Goal: Find specific fact: Find specific fact

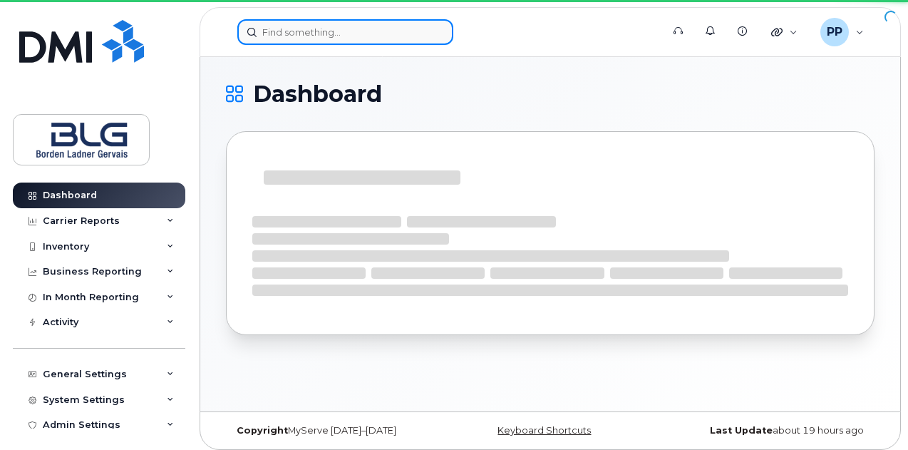
click at [285, 35] on input at bounding box center [345, 32] width 216 height 26
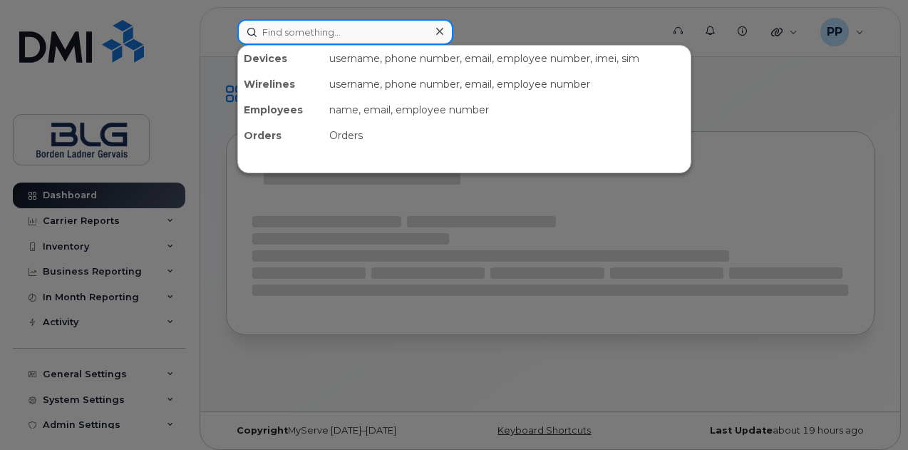
paste input "Narayan"
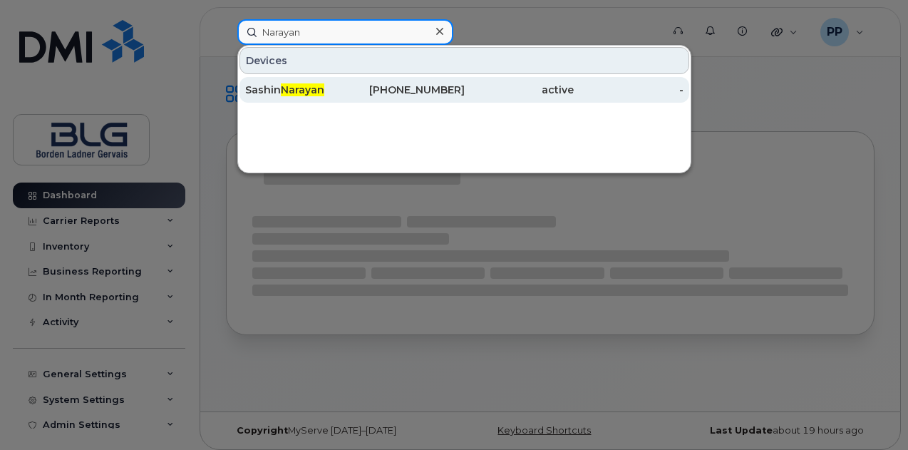
type input "Narayan"
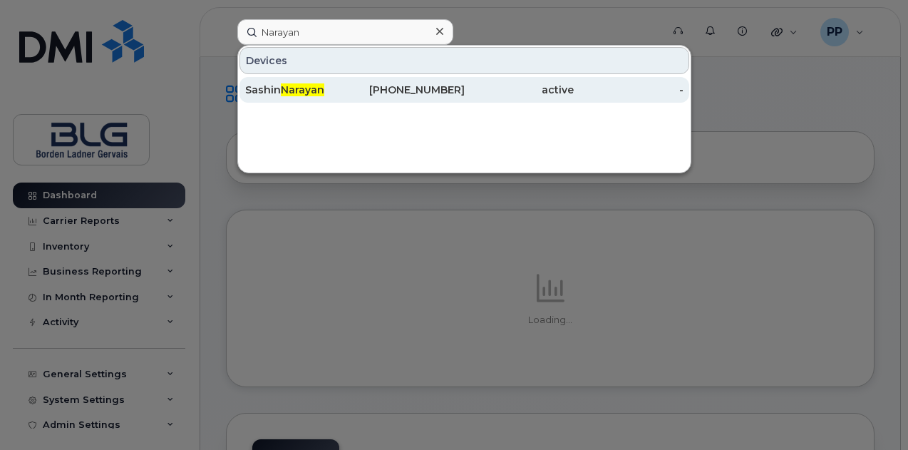
click at [308, 93] on span "Narayan" at bounding box center [302, 89] width 43 height 13
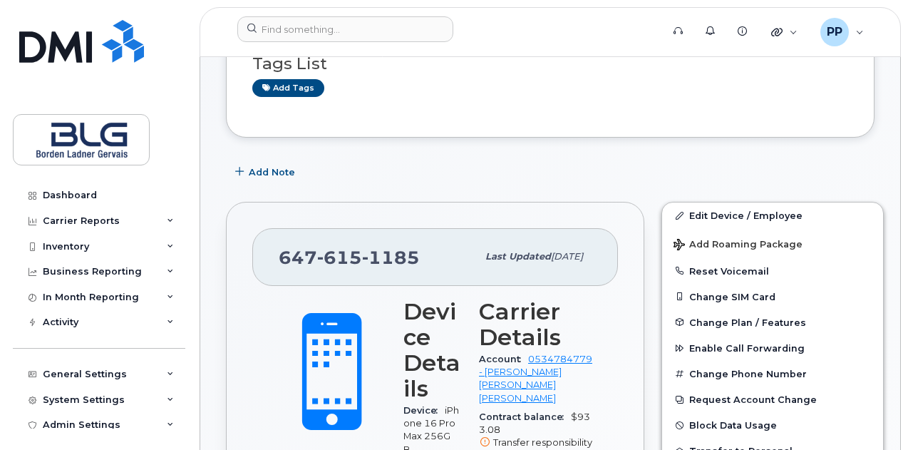
scroll to position [214, 0]
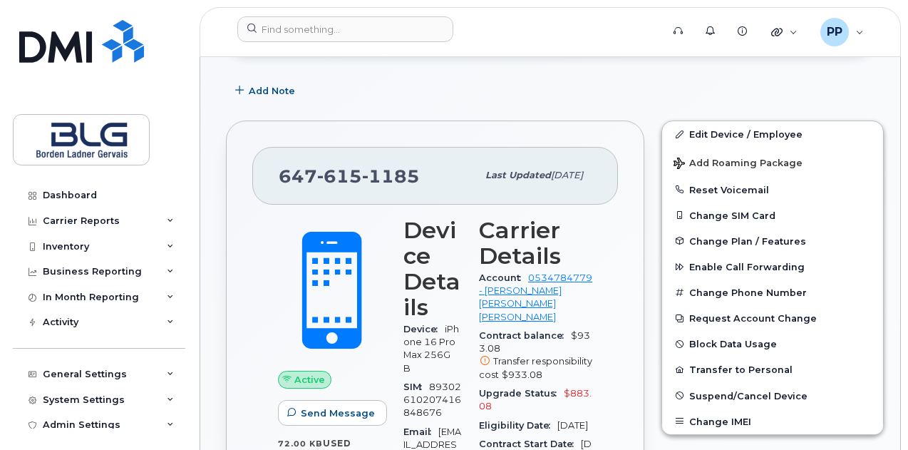
click at [301, 158] on div "[PHONE_NUMBER] Last updated [DATE]" at bounding box center [435, 175] width 366 height 57
click at [305, 173] on span "[PHONE_NUMBER]" at bounding box center [349, 175] width 141 height 21
copy span "[PHONE_NUMBER]"
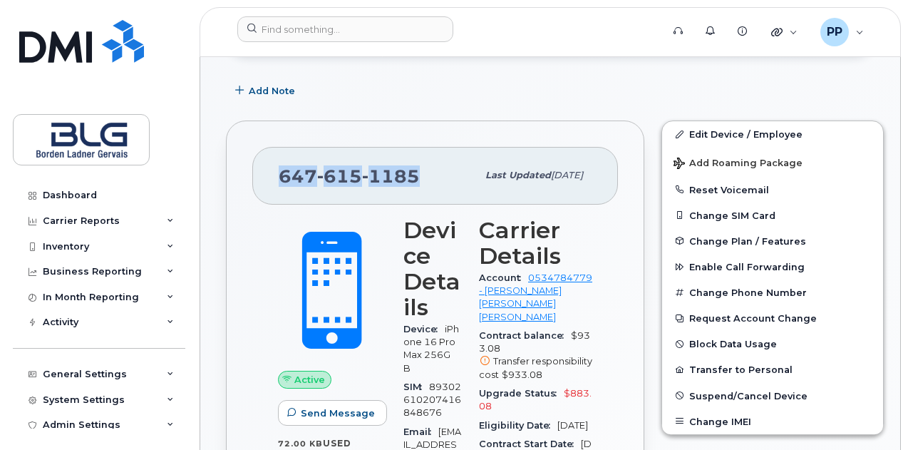
scroll to position [0, 0]
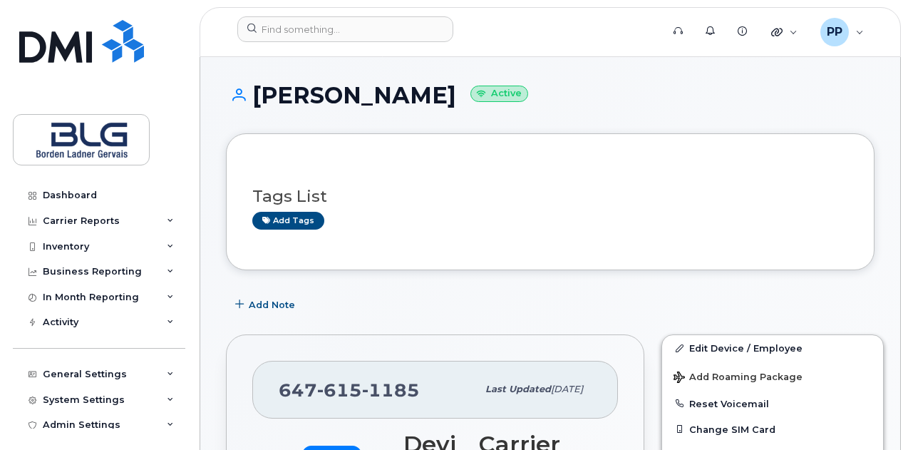
click at [393, 96] on h1 "[PERSON_NAME] Active" at bounding box center [550, 95] width 649 height 25
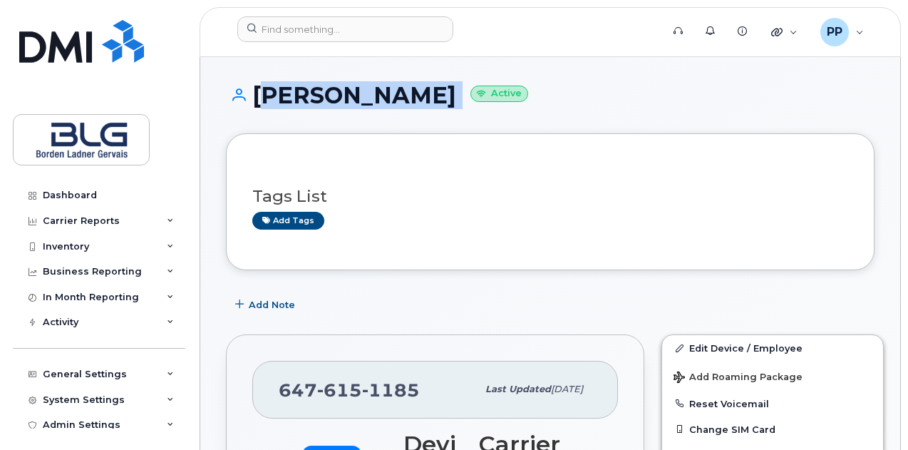
click at [393, 96] on h1 "[PERSON_NAME] Active" at bounding box center [550, 95] width 649 height 25
copy h1 "[PERSON_NAME]"
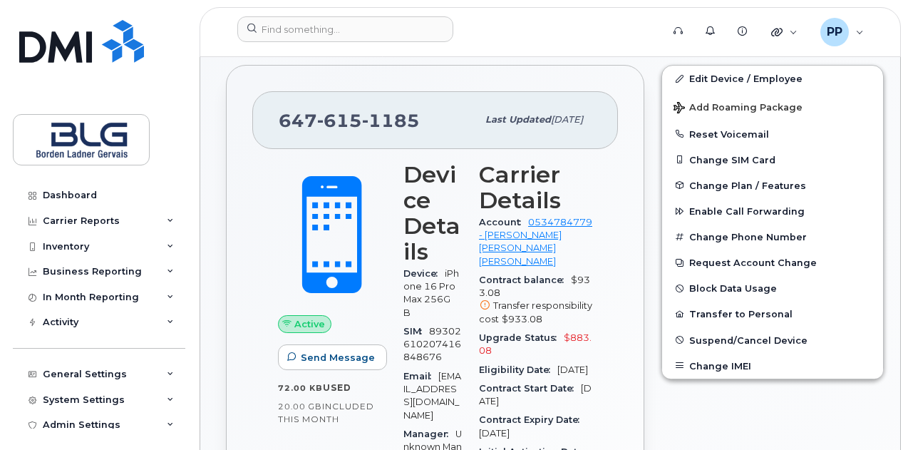
scroll to position [499, 0]
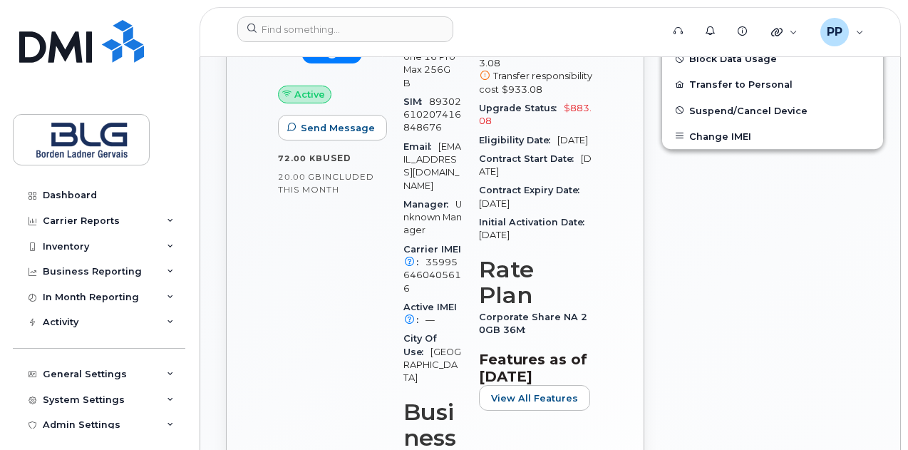
click at [428, 146] on span "Email" at bounding box center [420, 146] width 35 height 11
copy div "Email [EMAIL_ADDRESS][DOMAIN_NAME]"
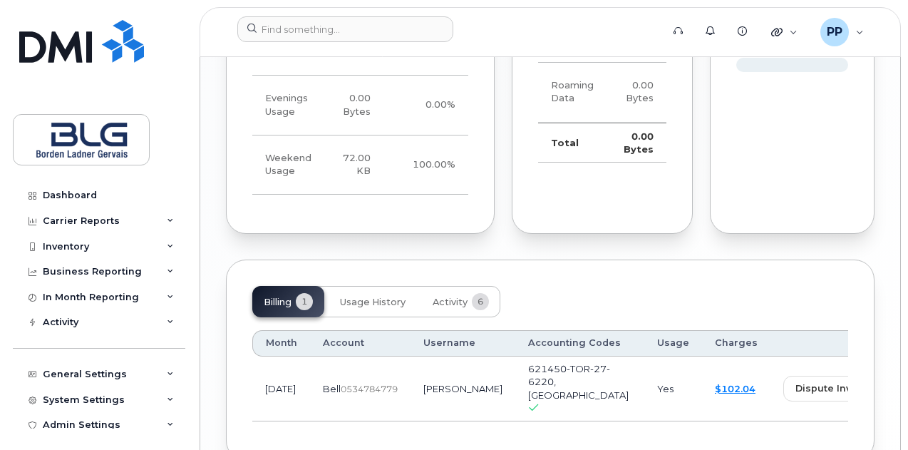
scroll to position [1323, 0]
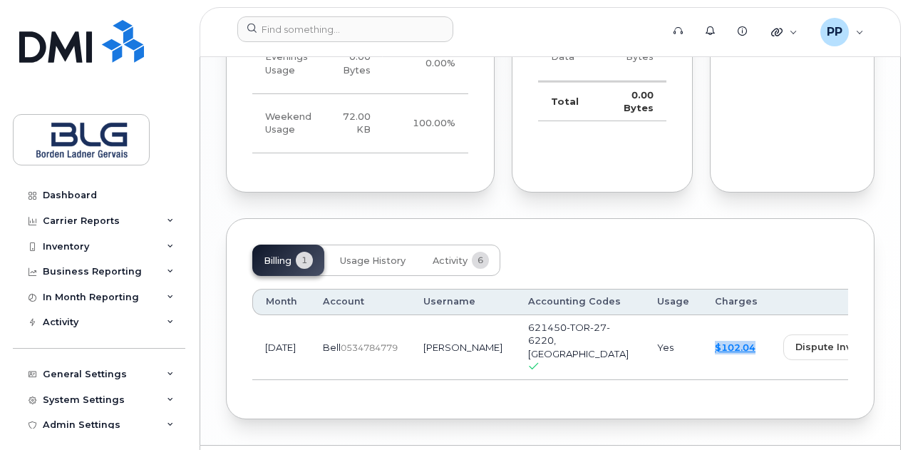
drag, startPoint x: 669, startPoint y: 316, endPoint x: 612, endPoint y: 313, distance: 57.1
click at [702, 315] on td "$102.04" at bounding box center [736, 347] width 68 height 65
copy link "$102.04"
click at [565, 371] on div "Billing 1 Usage History Activity 6 Month Account Username Accounting Codes Usag…" at bounding box center [550, 318] width 649 height 201
click at [528, 322] on span "621450-TOR-27-6220, [GEOGRAPHIC_DATA]" at bounding box center [578, 341] width 101 height 38
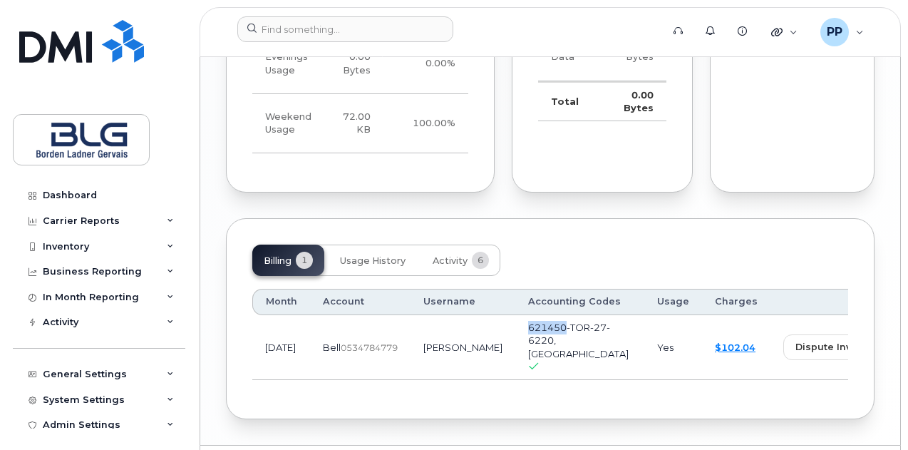
click at [528, 322] on span "621450-TOR-27-6220, [GEOGRAPHIC_DATA]" at bounding box center [578, 341] width 101 height 38
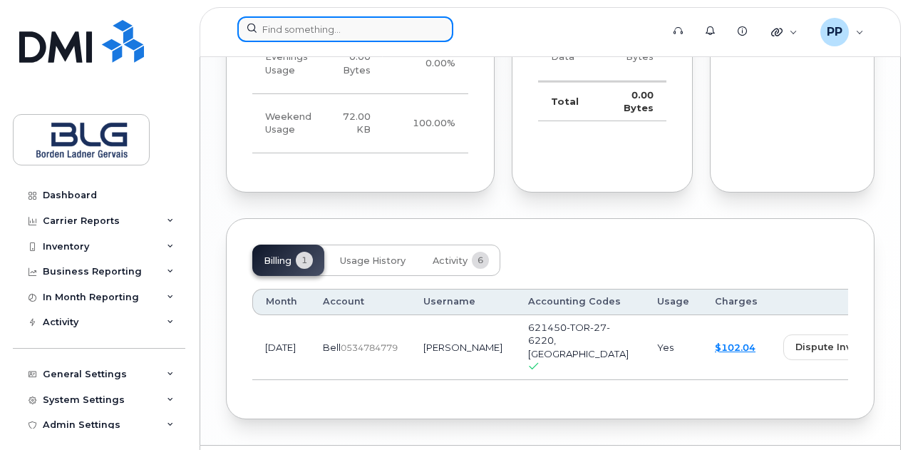
click at [388, 26] on input at bounding box center [345, 29] width 216 height 26
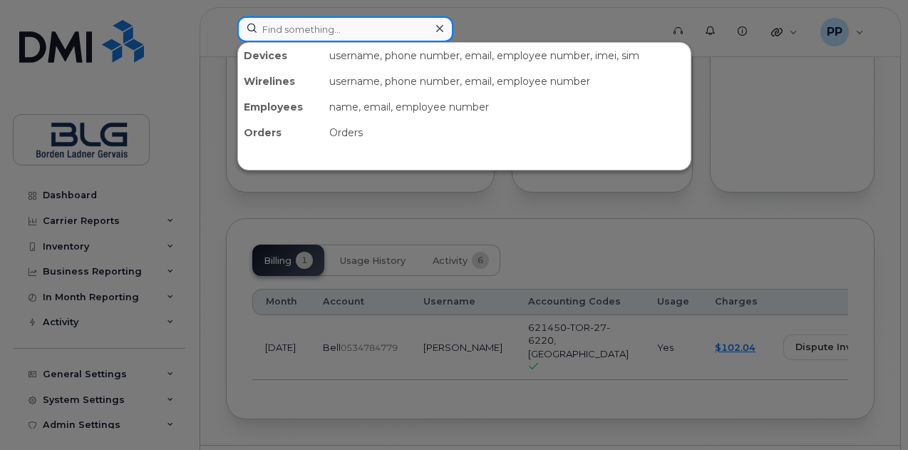
paste input "[PHONE_NUMBER]"
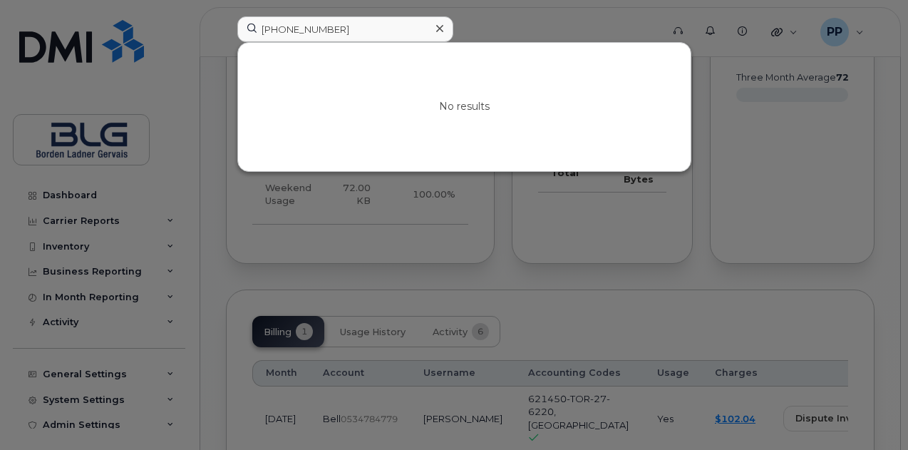
click at [579, 236] on div at bounding box center [454, 225] width 908 height 450
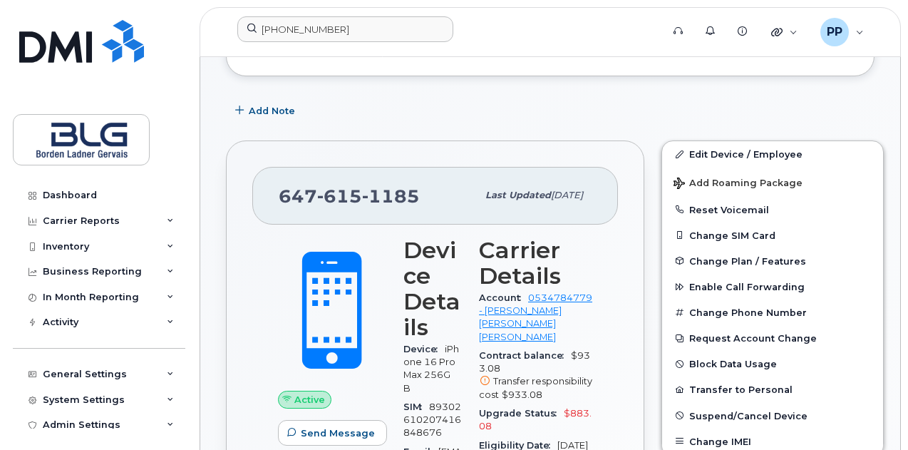
scroll to position [0, 0]
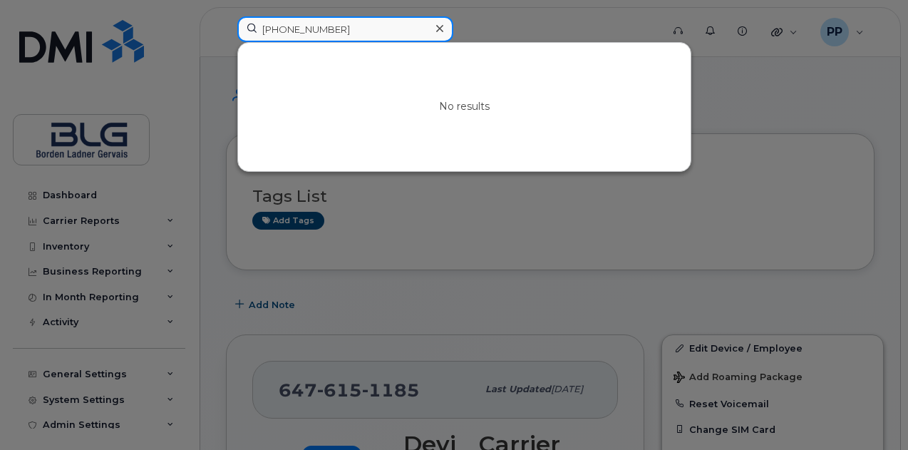
click at [338, 26] on input "[PHONE_NUMBER]" at bounding box center [345, 29] width 216 height 26
click at [339, 26] on input "[PHONE_NUMBER]" at bounding box center [345, 29] width 216 height 26
paste input "6151185"
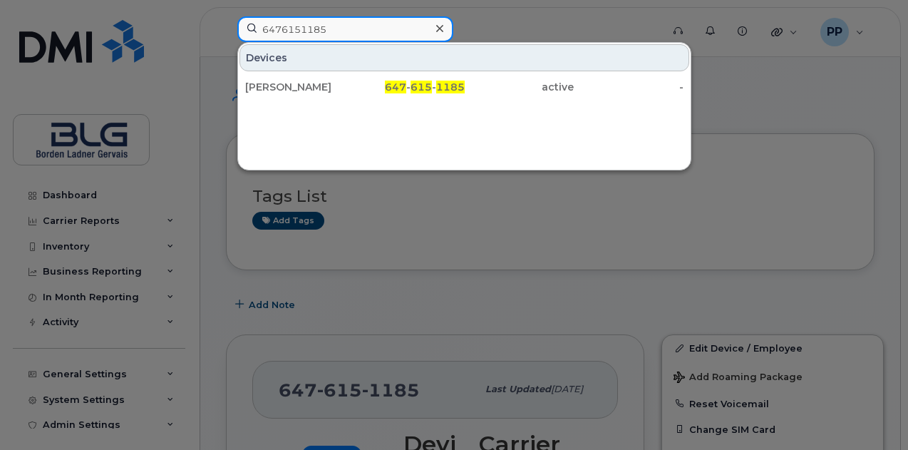
click at [354, 26] on input "6476151185" at bounding box center [345, 29] width 216 height 26
paste input "[PHONE_NUMBER]"
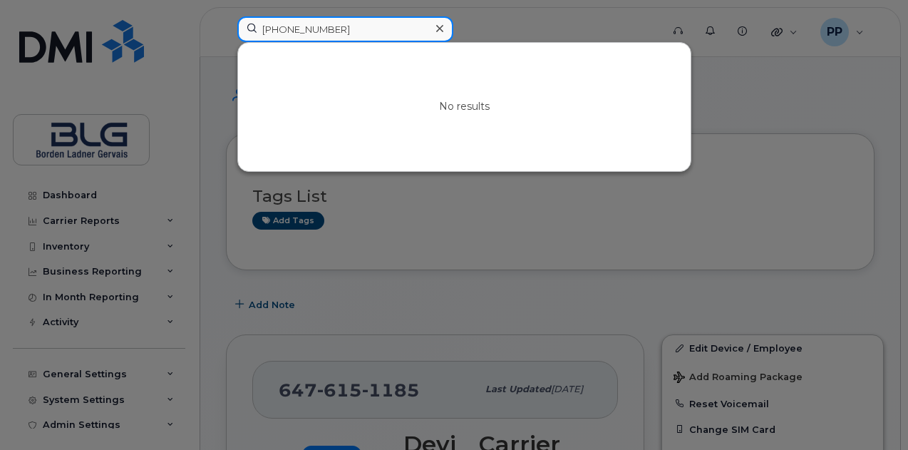
click at [269, 34] on input "[PHONE_NUMBER]" at bounding box center [345, 29] width 216 height 26
click at [292, 30] on input "[PHONE_NUMBER]" at bounding box center [345, 29] width 216 height 26
click at [286, 31] on input "[PHONE_NUMBER]" at bounding box center [345, 29] width 216 height 26
click at [306, 29] on input "647573-0829" at bounding box center [345, 29] width 216 height 26
click at [355, 22] on input "6475730829" at bounding box center [345, 29] width 216 height 26
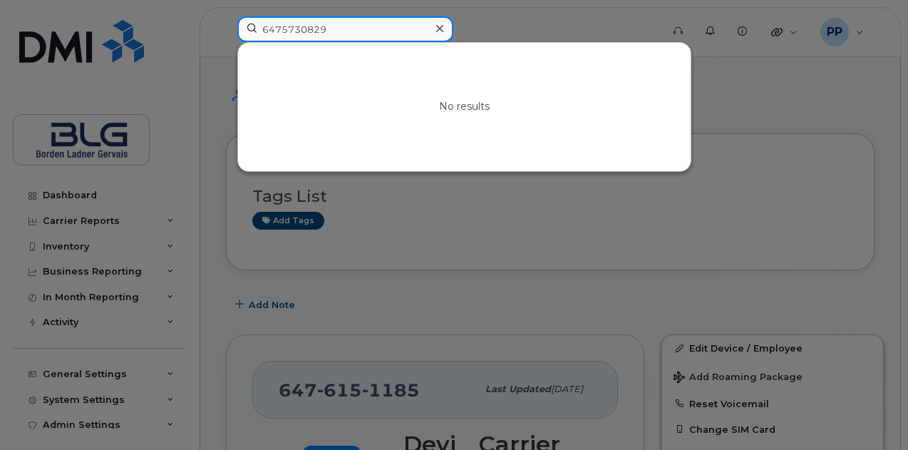
click at [272, 29] on input "6475730829" at bounding box center [345, 29] width 216 height 26
drag, startPoint x: 268, startPoint y: 33, endPoint x: 241, endPoint y: 29, distance: 27.3
click at [241, 29] on input "16475730829" at bounding box center [345, 29] width 216 height 26
click at [363, 33] on input "6475730829" at bounding box center [345, 29] width 216 height 26
type input "6475730829"
